Goal: Task Accomplishment & Management: Manage account settings

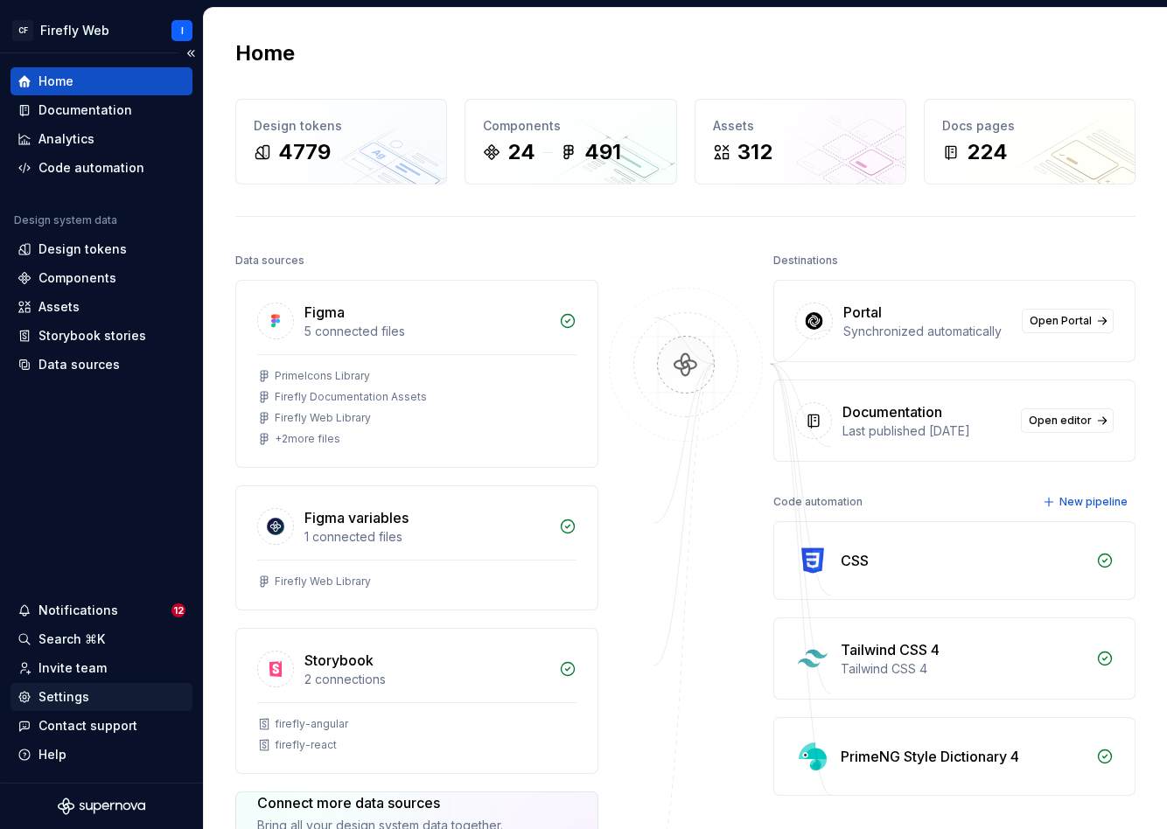
click at [83, 706] on div "Settings" at bounding box center [101, 697] width 182 height 28
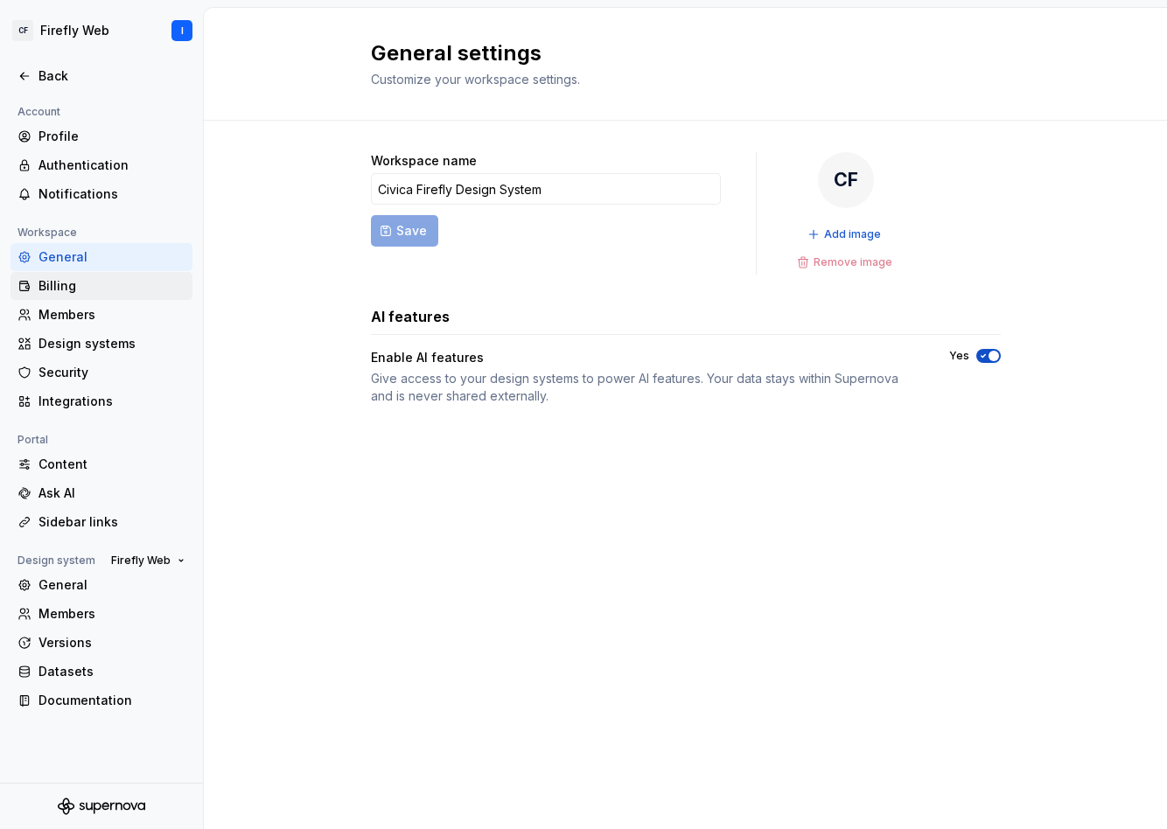
click at [58, 289] on div "Billing" at bounding box center [111, 285] width 147 height 17
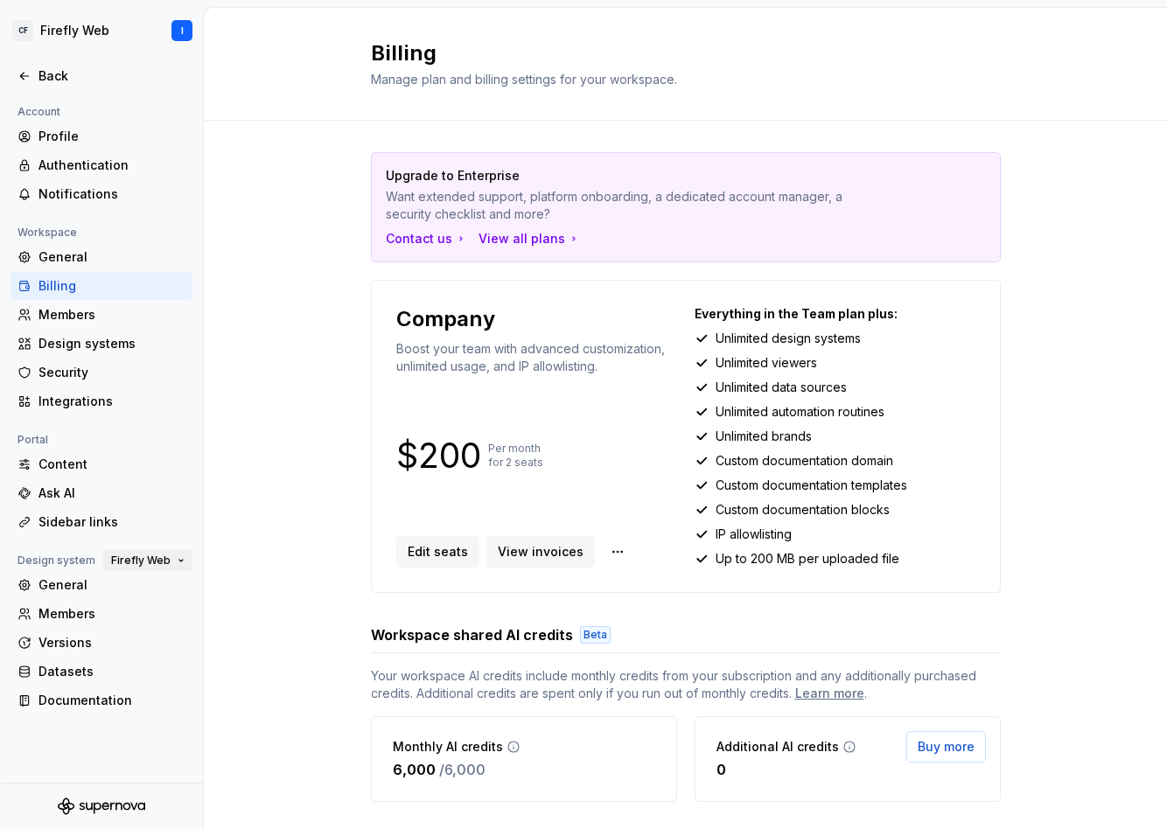
click at [178, 562] on button "Firefly Web" at bounding box center [147, 560] width 89 height 24
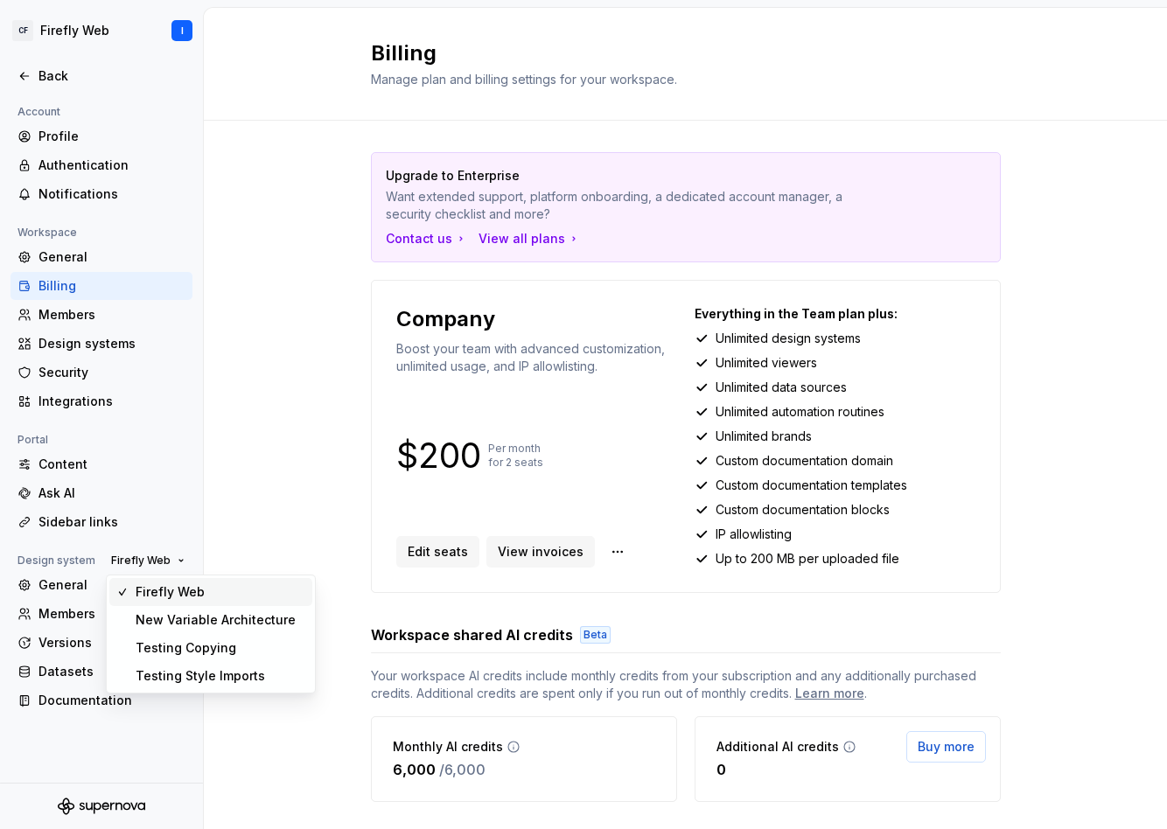
click at [331, 509] on div "Upgrade to Enterprise Want extended support, platform onboarding, a dedicated a…" at bounding box center [685, 598] width 963 height 955
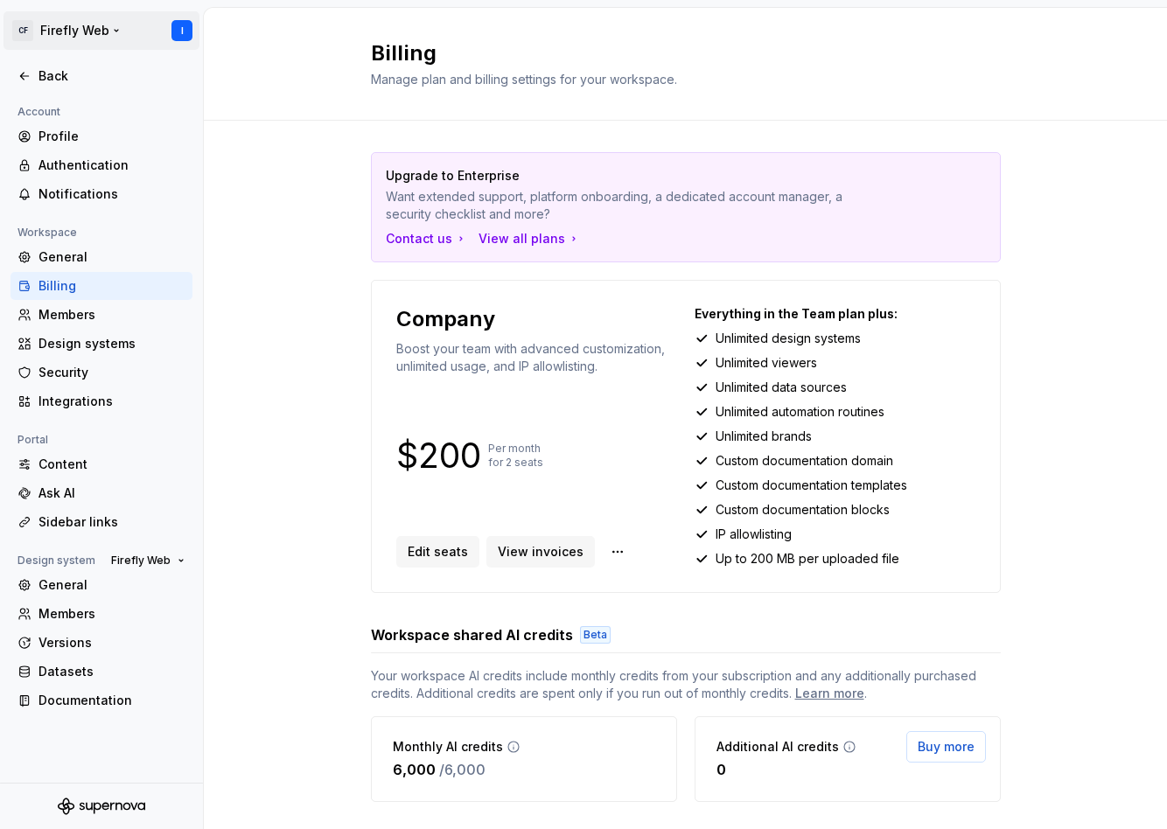
click at [132, 27] on html "CF Firefly Web I Back Account Profile Authentication Notifications Workspace Ge…" at bounding box center [583, 414] width 1167 height 829
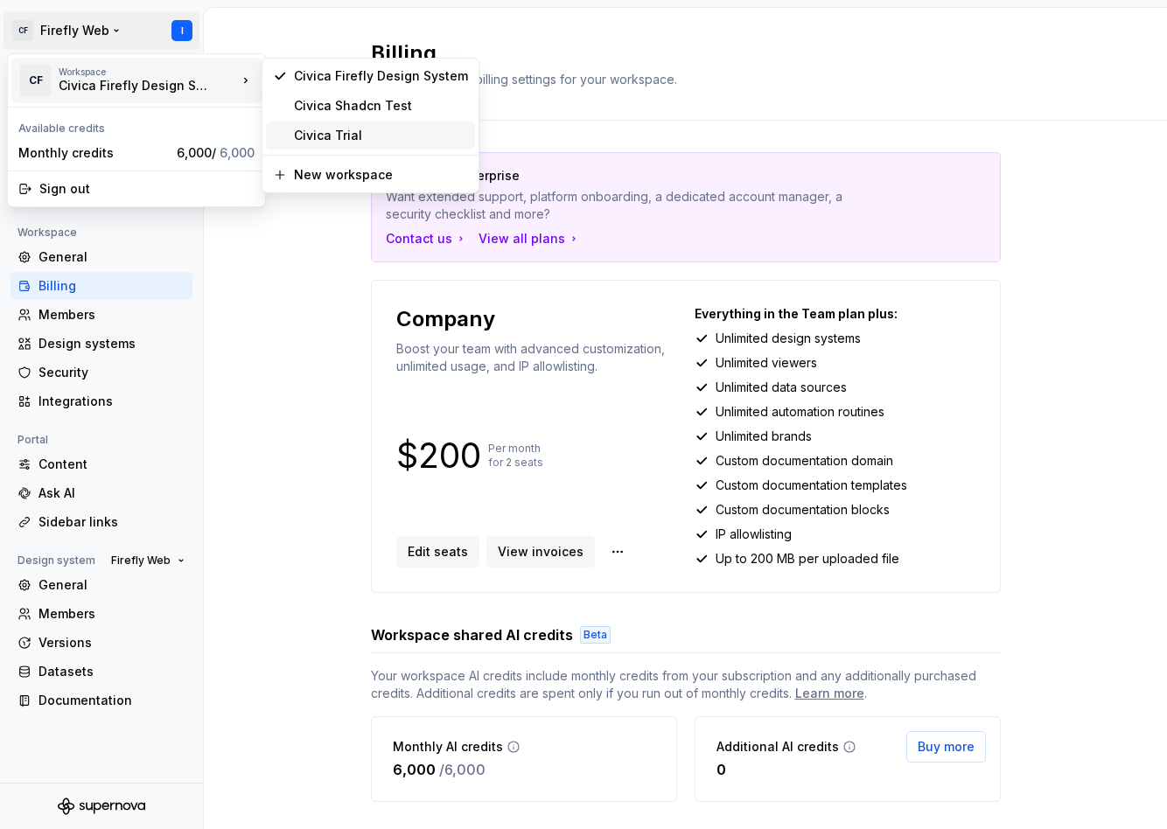
click at [344, 143] on div "Civica Trial" at bounding box center [381, 135] width 174 height 17
